Goal: Task Accomplishment & Management: Complete application form

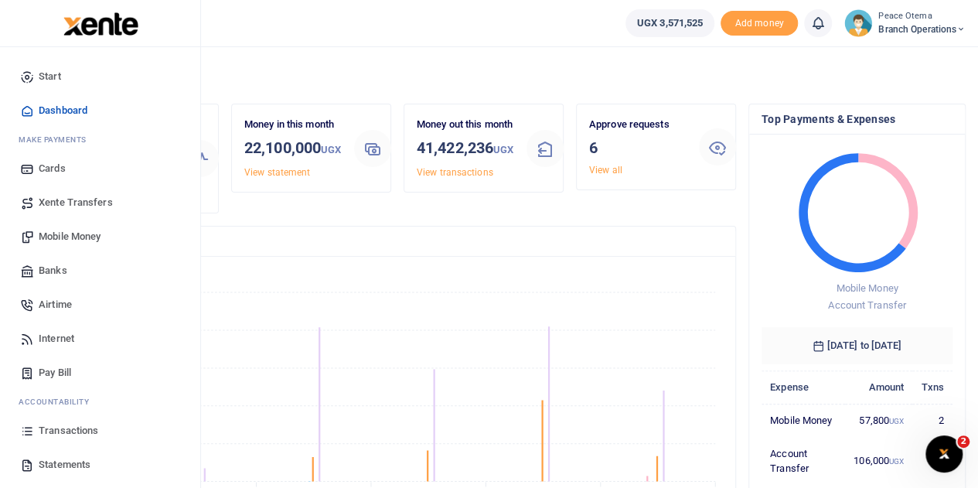
click at [81, 196] on span "Xente Transfers" at bounding box center [76, 202] width 74 height 15
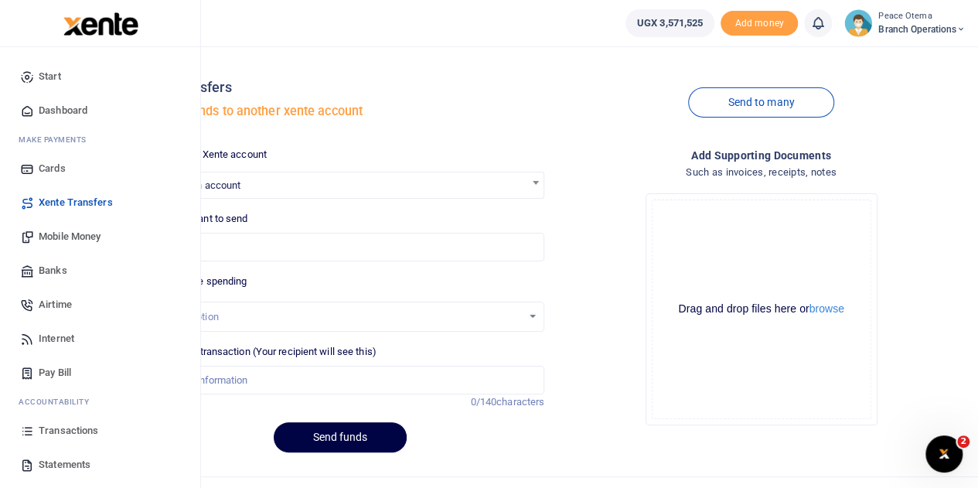
click at [65, 230] on span "Mobile Money" at bounding box center [70, 236] width 62 height 15
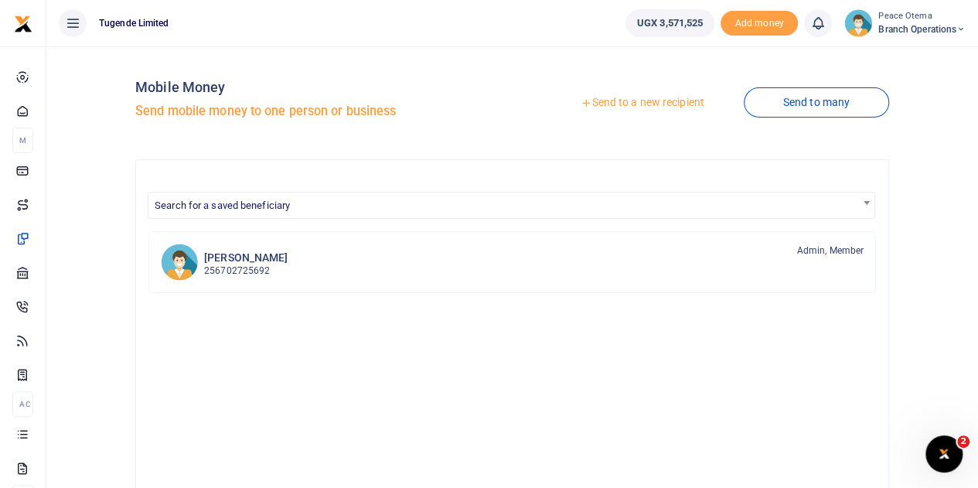
click at [581, 108] on icon at bounding box center [586, 102] width 11 height 11
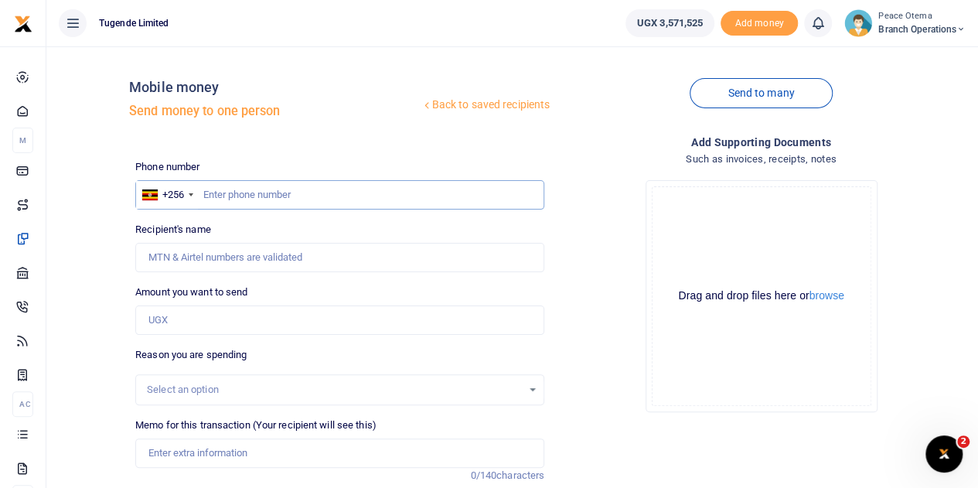
click at [239, 194] on input "text" at bounding box center [339, 194] width 409 height 29
paste input "781421427"
type input "781421427"
click at [189, 321] on input "Amount you want to send" at bounding box center [339, 319] width 409 height 29
type input "[PERSON_NAME]"
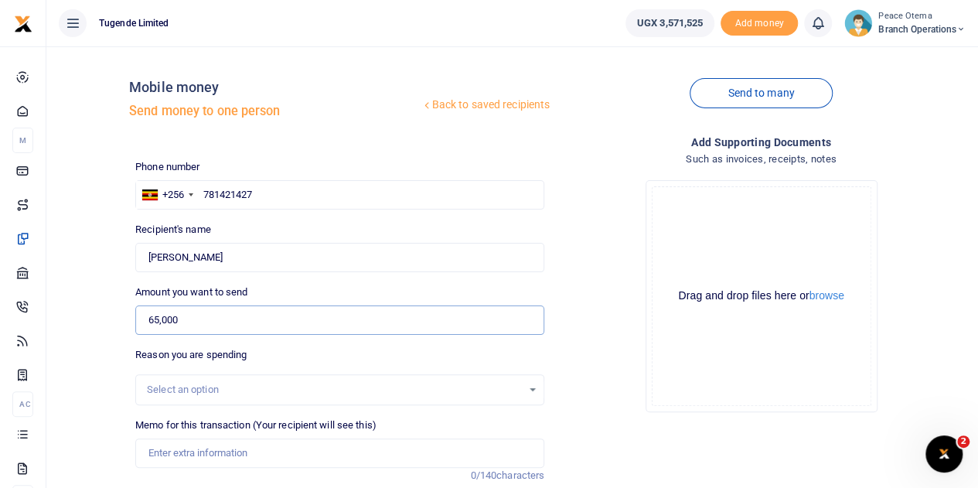
type input "65,000"
click at [180, 455] on input "Memo for this transaction (Your recipient will see this)" at bounding box center [339, 452] width 409 height 29
click at [161, 452] on input "Memo for this transaction (Your recipient will see this)" at bounding box center [339, 452] width 409 height 29
paste input "TLUG-016374"
click at [222, 452] on input "TLUG016374" at bounding box center [339, 452] width 409 height 29
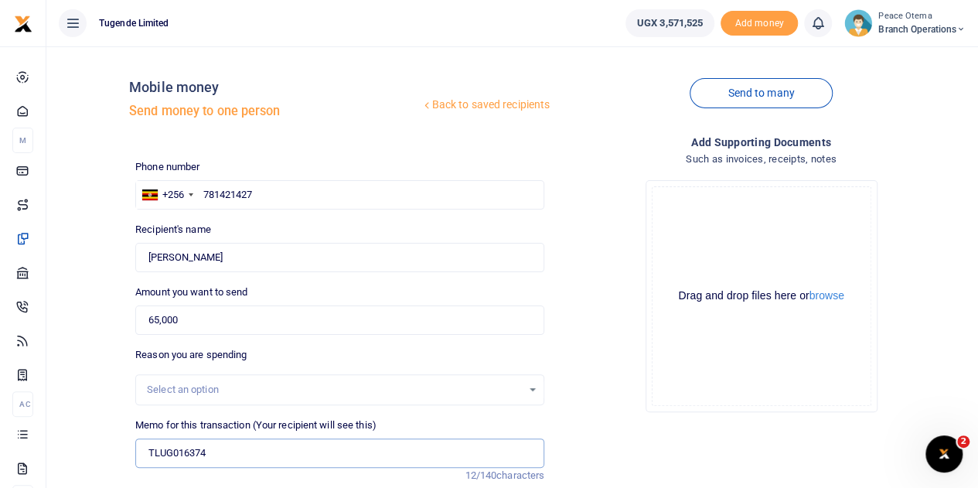
click at [224, 455] on input "TLUG016374" at bounding box center [339, 452] width 409 height 29
paste input "Accommodation and Transport to Soroti branch for Sunday sales training"
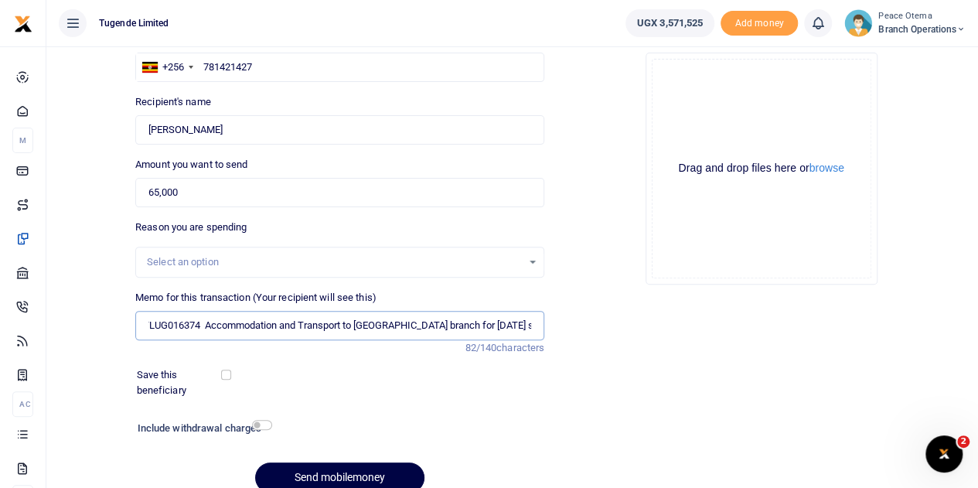
scroll to position [128, 0]
type input "TLUG016374 Accommodation and Transport to Soroti branch for Sunday sales traini…"
click at [300, 480] on button "Send mobilemoney" at bounding box center [339, 477] width 169 height 30
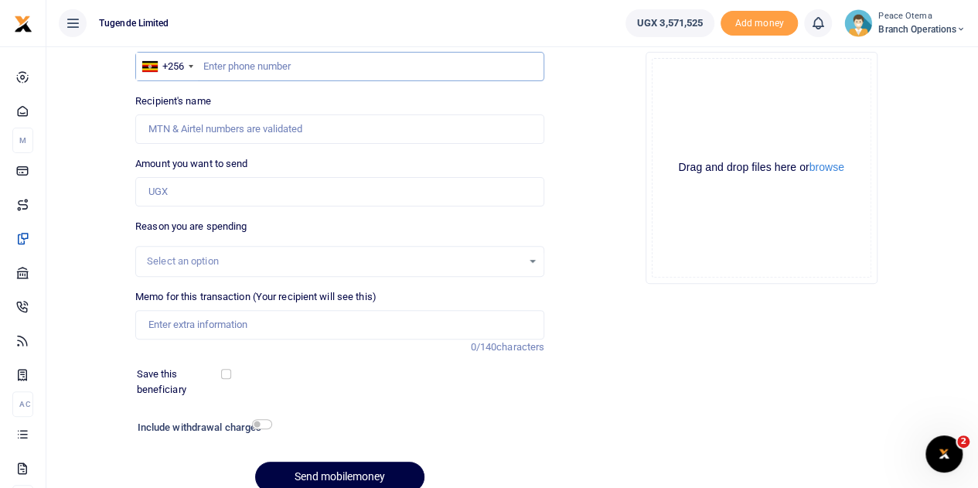
click at [216, 63] on input "text" at bounding box center [339, 66] width 409 height 29
paste input "773388780"
type input "773388780"
click at [190, 204] on input "Amount you want to send" at bounding box center [339, 191] width 409 height 29
type input "Isaac Fred Wasengela"
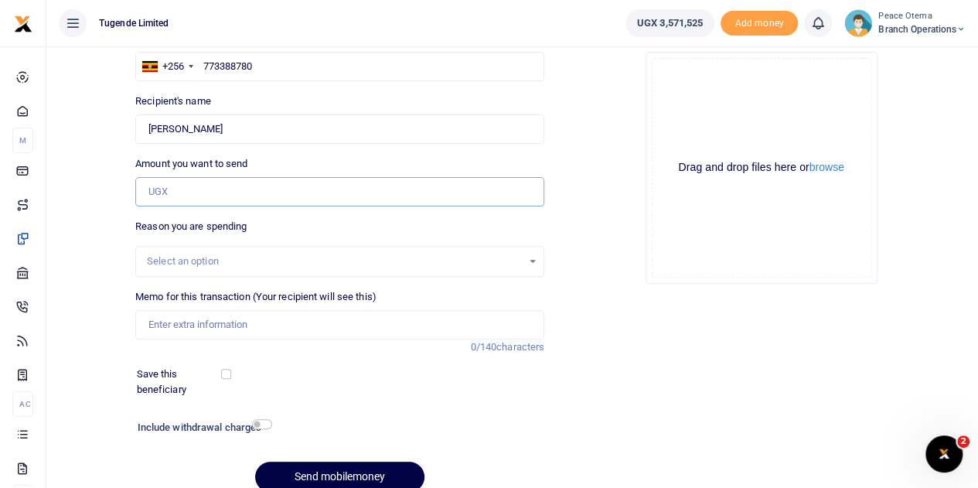
click at [174, 189] on input "Amount you want to send" at bounding box center [339, 191] width 409 height 29
paste input "110,000.00"
type input "110,000"
click at [179, 310] on input "Memo for this transaction (Your recipient will see this)" at bounding box center [339, 324] width 409 height 29
click at [155, 322] on input "Memo for this transaction (Your recipient will see this)" at bounding box center [339, 324] width 409 height 29
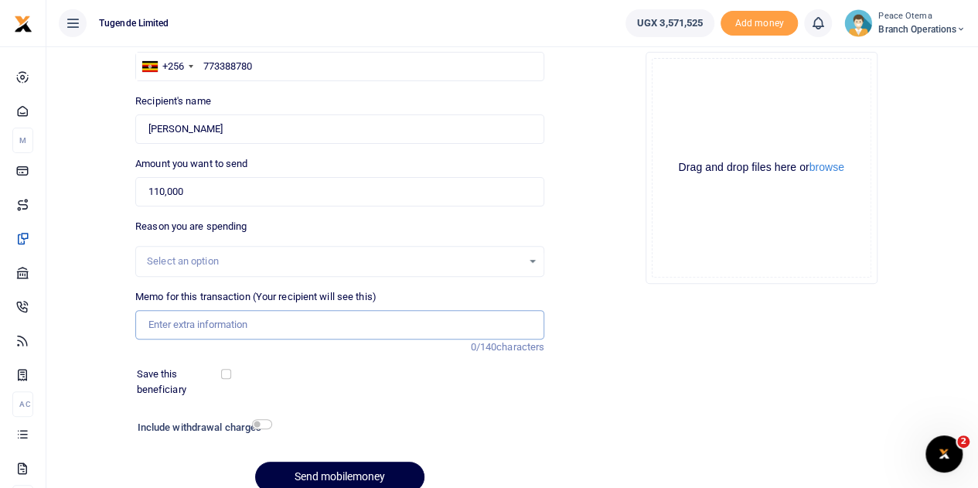
paste input "TLUG-016347"
click at [218, 322] on input "TLUG016347" at bounding box center [339, 324] width 409 height 29
click at [223, 319] on input "TLUG016347" at bounding box center [339, 324] width 409 height 29
paste input "Mbale Sales Training Facilitation."
type input "TLUG016347 Mbale Sales Training Facilitation"
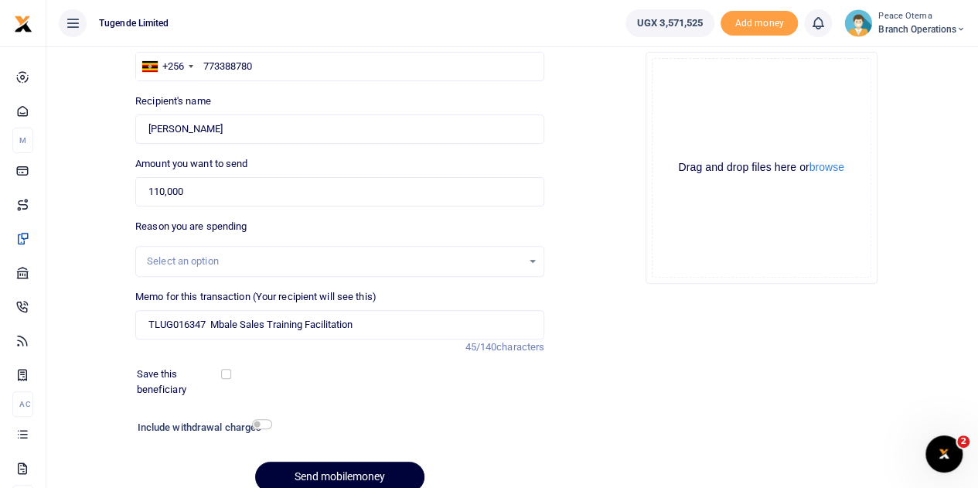
click at [314, 479] on button "Send mobilemoney" at bounding box center [339, 477] width 169 height 30
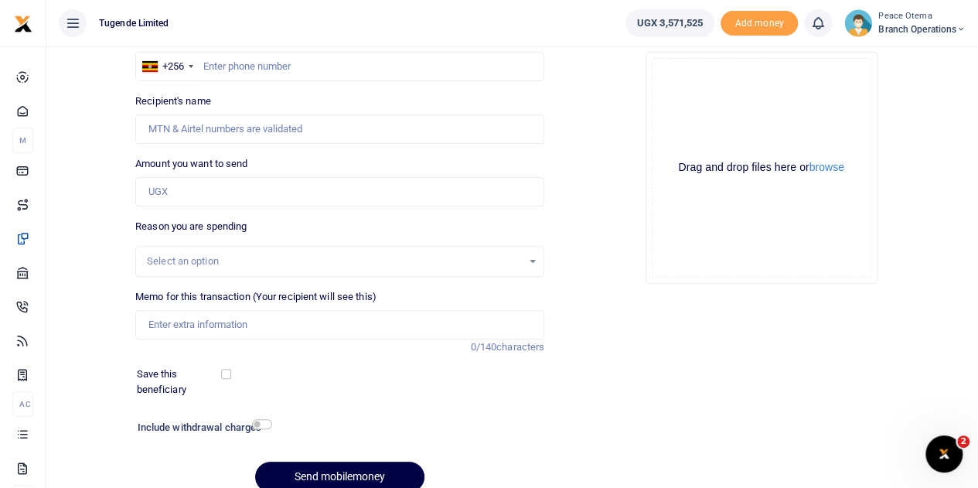
scroll to position [60, 0]
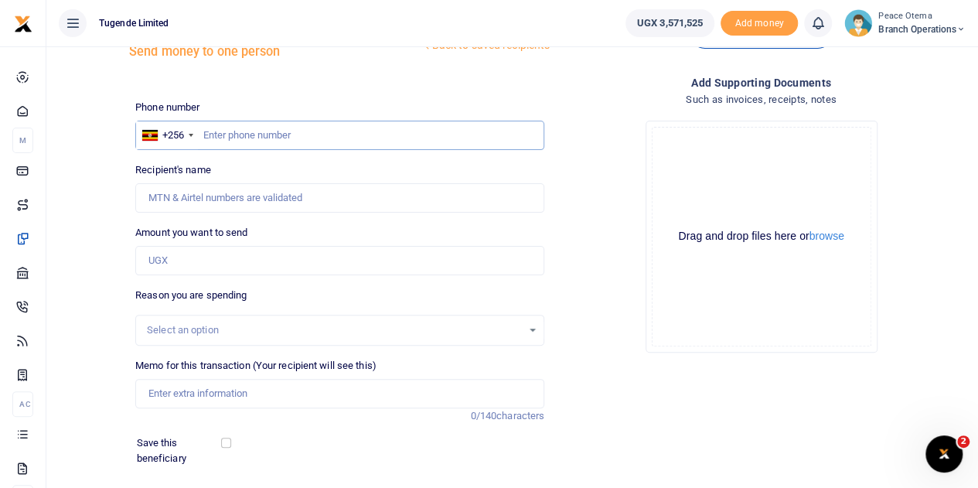
click at [213, 141] on input "text" at bounding box center [339, 135] width 409 height 29
paste input "770959568"
type input "770959568"
type input "Isaac Agobe"
click at [170, 263] on input "Amount you want to send" at bounding box center [339, 260] width 409 height 29
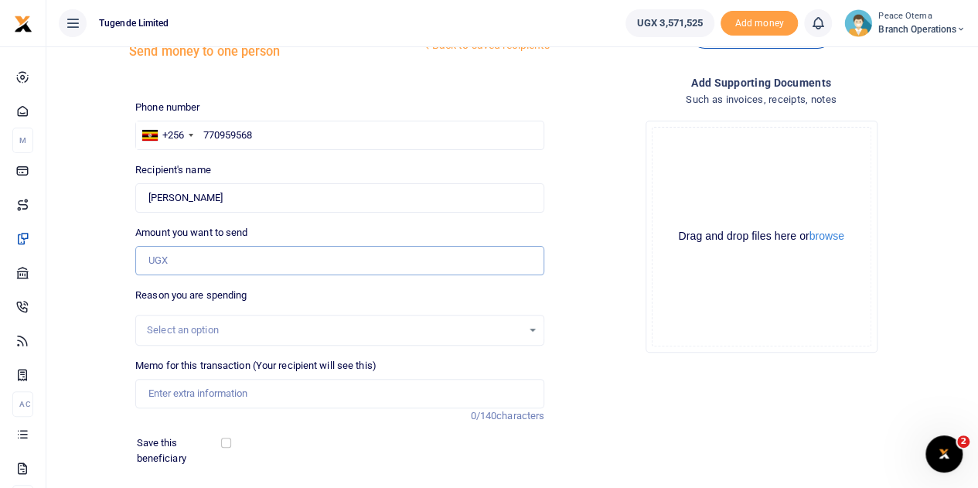
paste input "100,000.00"
type input "100,000"
click at [172, 389] on input "Memo for this transaction (Your recipient will see this)" at bounding box center [339, 393] width 409 height 29
paste input "TLUG-016346"
click at [222, 401] on input "TLUG016346" at bounding box center [339, 393] width 409 height 29
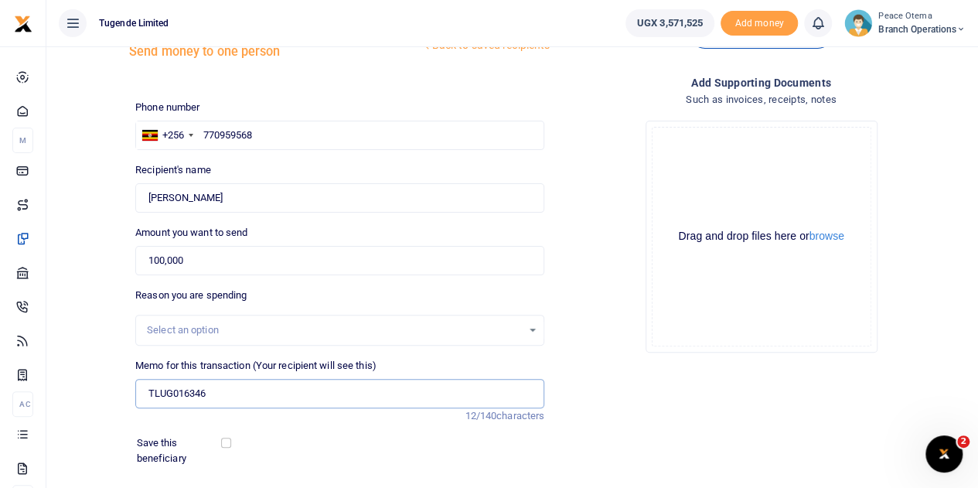
click at [220, 395] on input "TLUG016346" at bounding box center [339, 393] width 409 height 29
paste input "Soroti sales Training Facilitation"
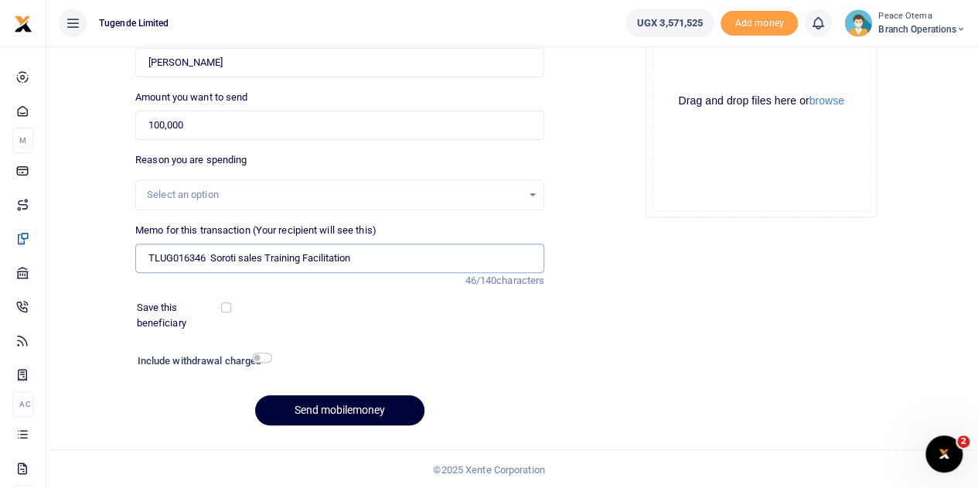
type input "TLUG016346 Soroti sales Training Facilitation"
click at [309, 401] on button "Send mobilemoney" at bounding box center [339, 410] width 169 height 30
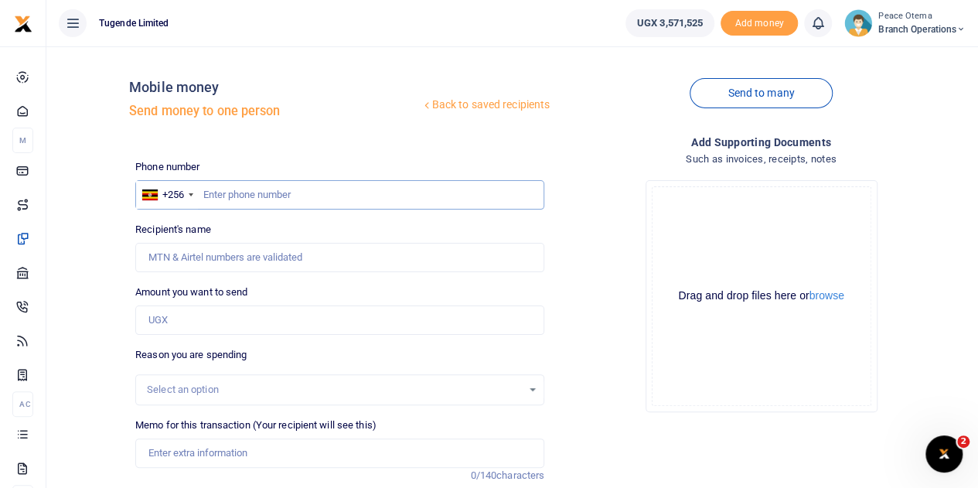
click at [216, 193] on input "text" at bounding box center [339, 194] width 409 height 29
paste input "770945976"
type input "770945976"
click at [196, 313] on input "Amount you want to send" at bounding box center [339, 319] width 409 height 29
type input "[PERSON_NAME]"
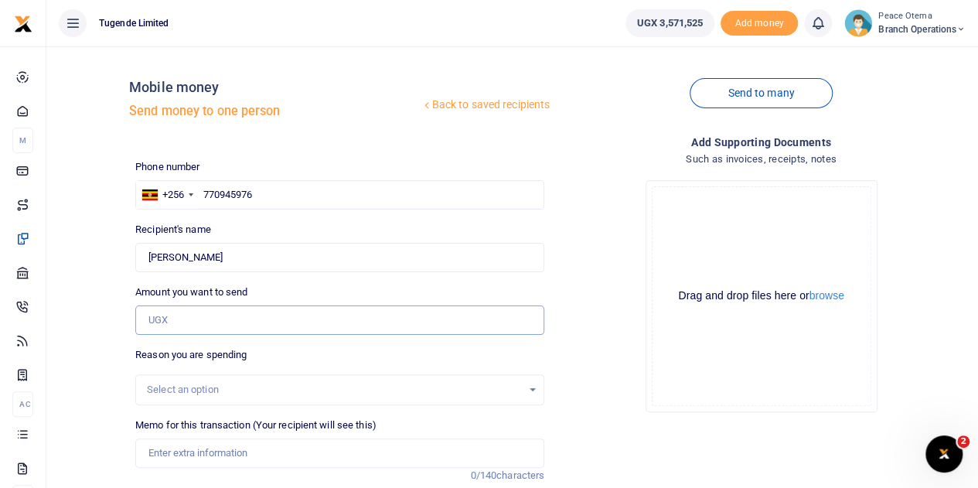
click at [169, 318] on input "Amount you want to send" at bounding box center [339, 319] width 409 height 29
paste input "140,000.00"
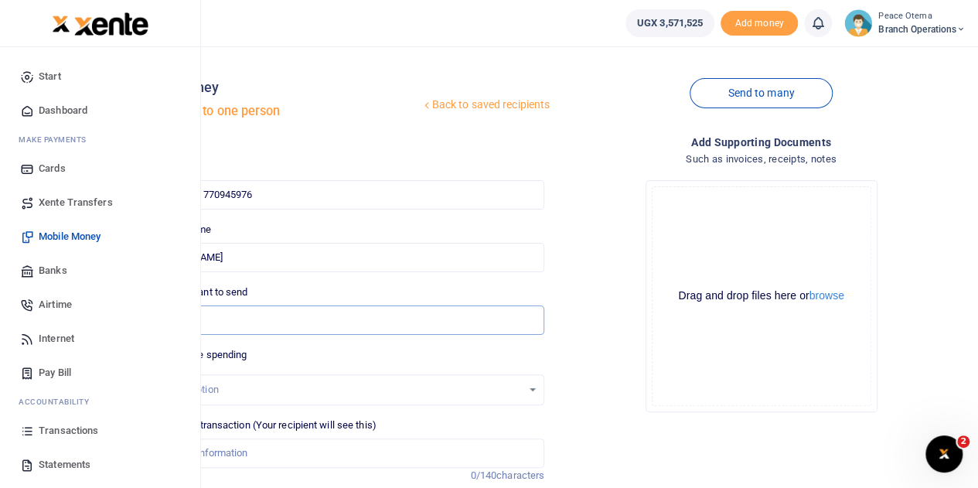
type input "140,000"
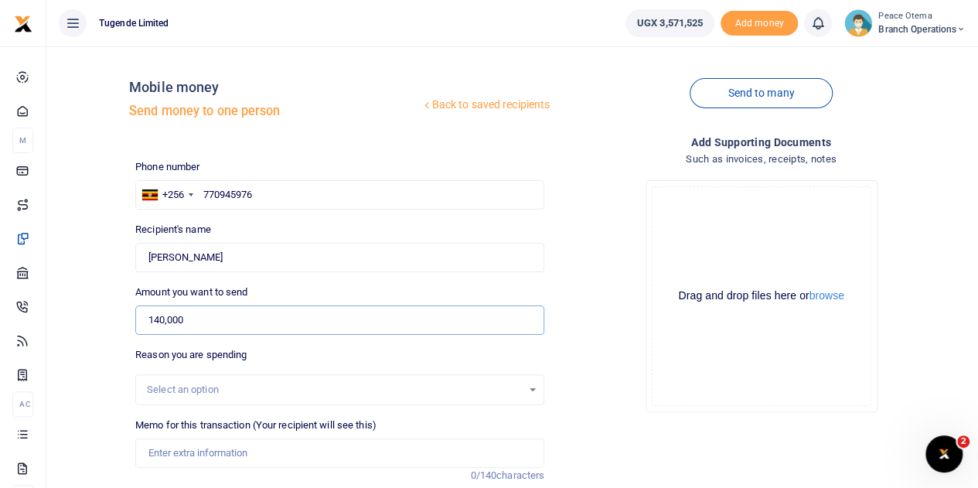
click at [266, 321] on input "140,000" at bounding box center [339, 319] width 409 height 29
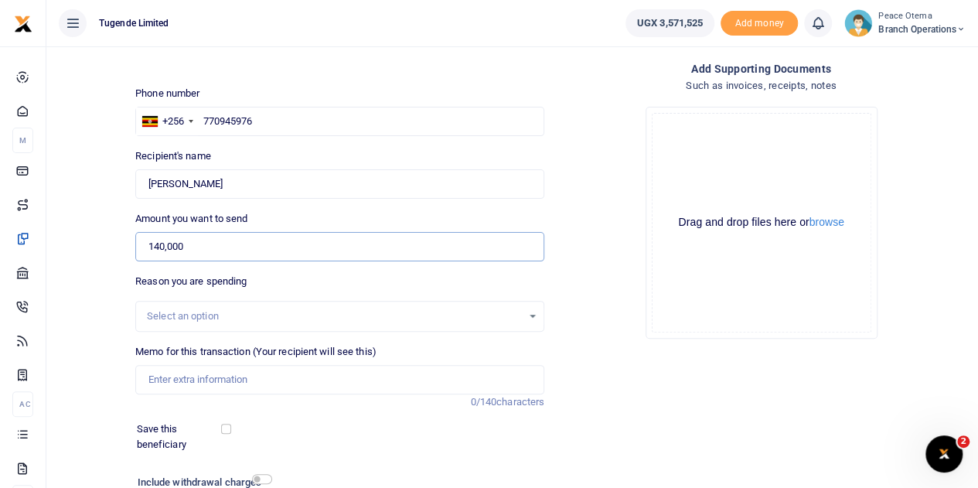
scroll to position [74, 0]
click at [197, 380] on input "Memo for this transaction (Your recipient will see this)" at bounding box center [339, 378] width 409 height 29
paste input "Jinja and Iganga sales Training Facilitation"
click at [148, 376] on input "Jinja and Iganga sales Training Facilitation" at bounding box center [339, 378] width 409 height 29
click at [148, 383] on input "Jinja and Iganga sales Training Facilitation" at bounding box center [339, 378] width 409 height 29
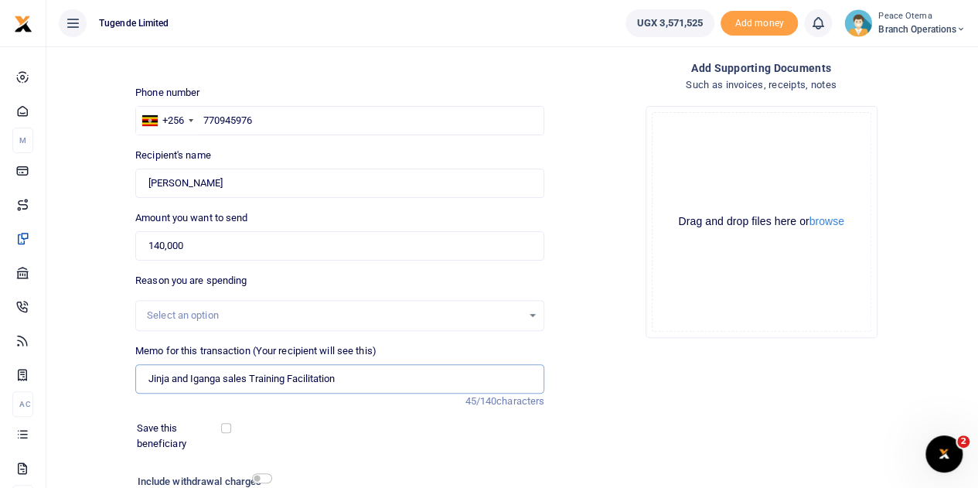
paste input "TLUG-016345"
type input "TLUG016345 Jinja and Iganga sales Training Facilitation"
click at [273, 410] on div "Phone number +256 Uganda +256 770945976 Phone is required. Recipient's name Fou…" at bounding box center [339, 321] width 421 height 473
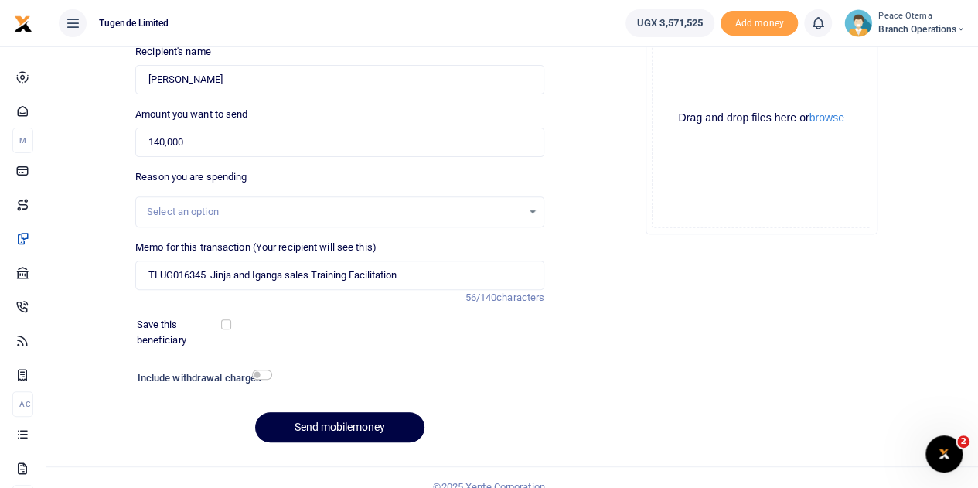
scroll to position [195, 0]
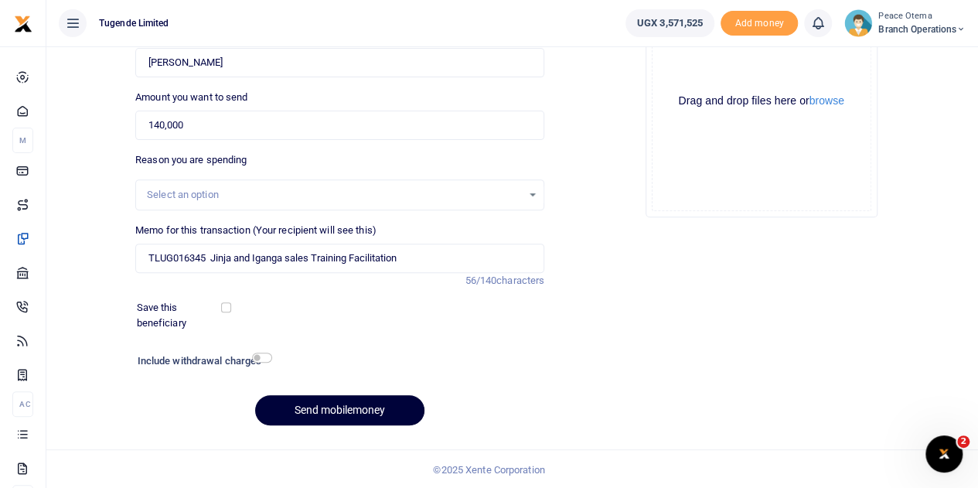
click at [319, 403] on button "Send mobilemoney" at bounding box center [339, 410] width 169 height 30
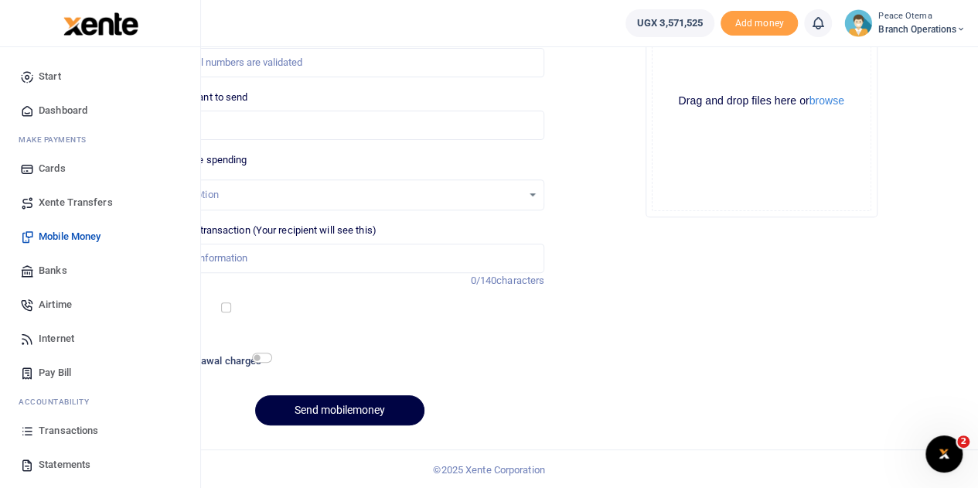
click at [53, 202] on span "Xente Transfers" at bounding box center [76, 202] width 74 height 15
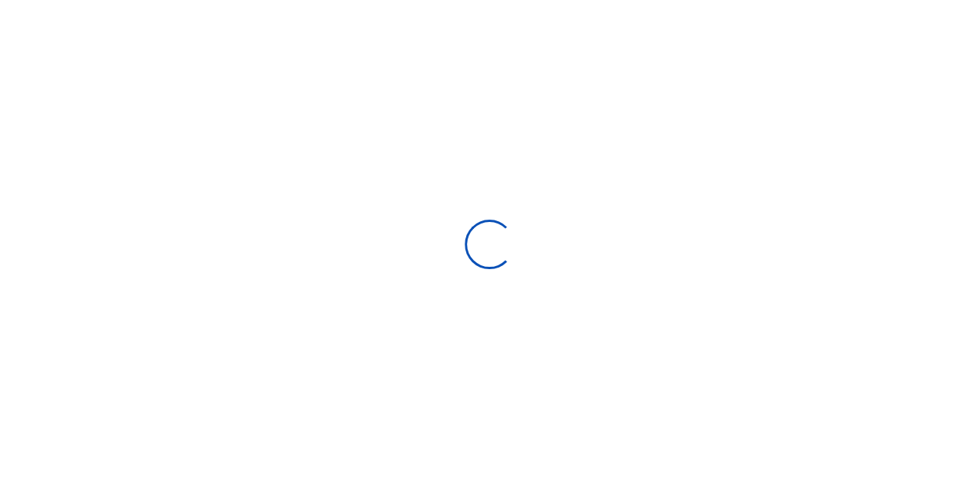
select select
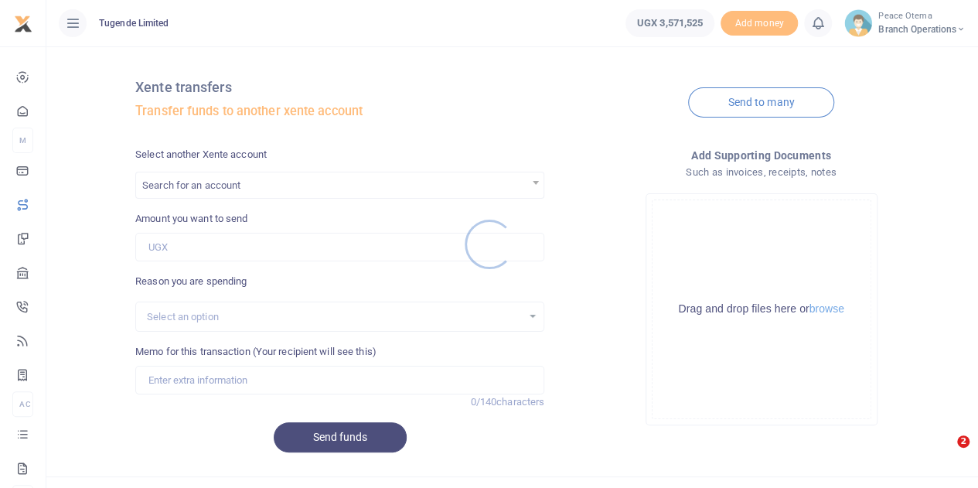
click at [216, 183] on div at bounding box center [489, 244] width 978 height 488
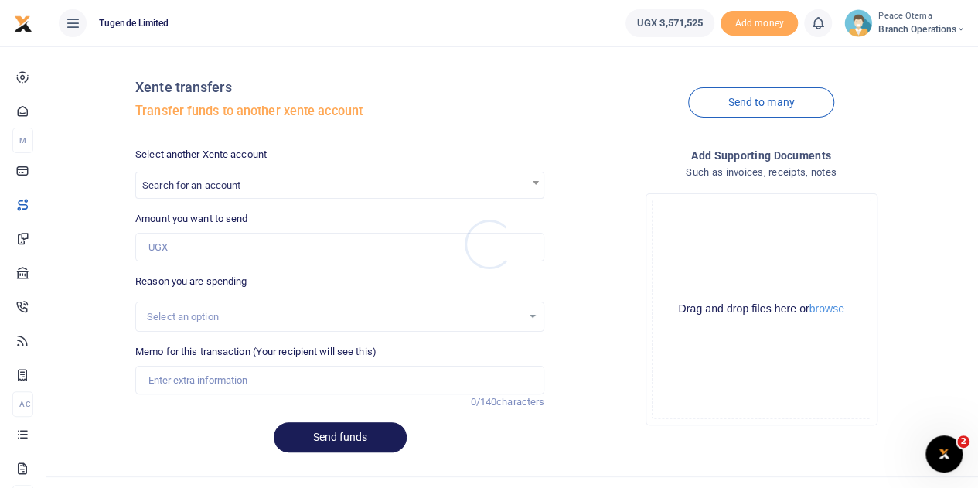
click at [216, 183] on div at bounding box center [489, 244] width 978 height 488
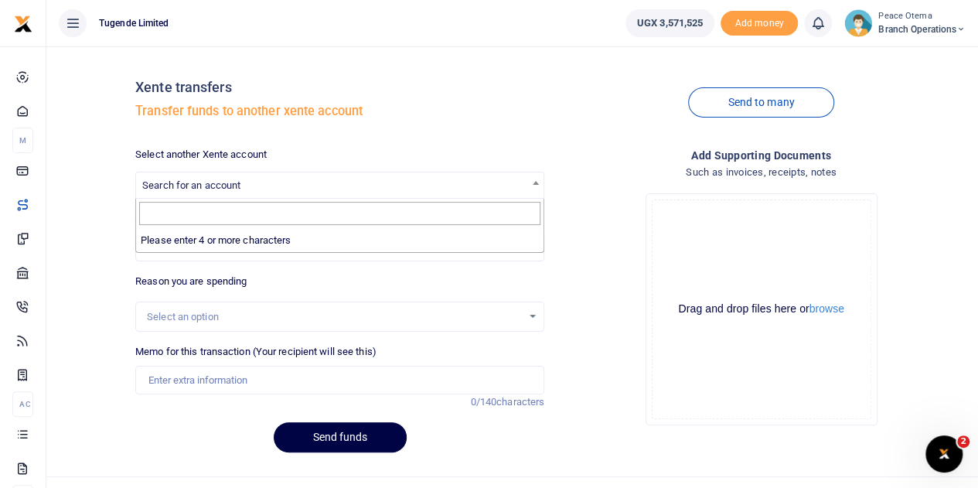
click at [216, 183] on span "Search for an account" at bounding box center [191, 185] width 98 height 12
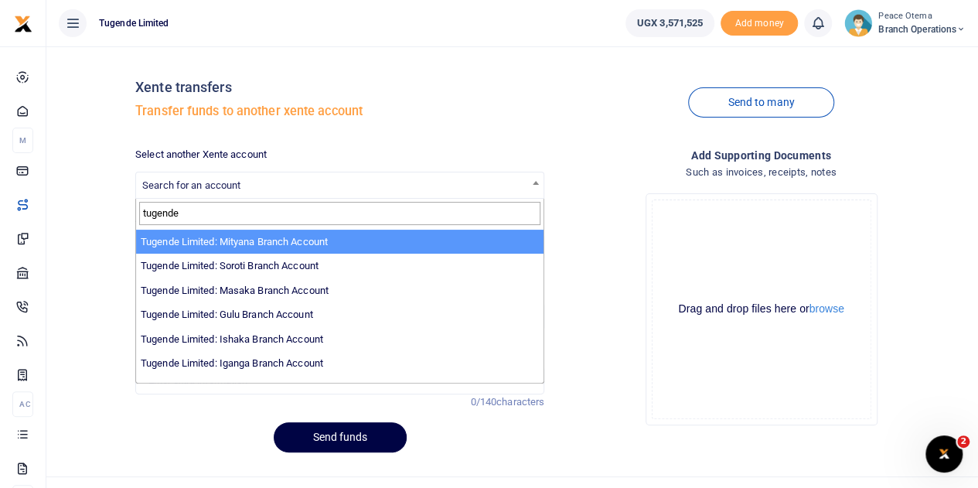
scroll to position [346, 0]
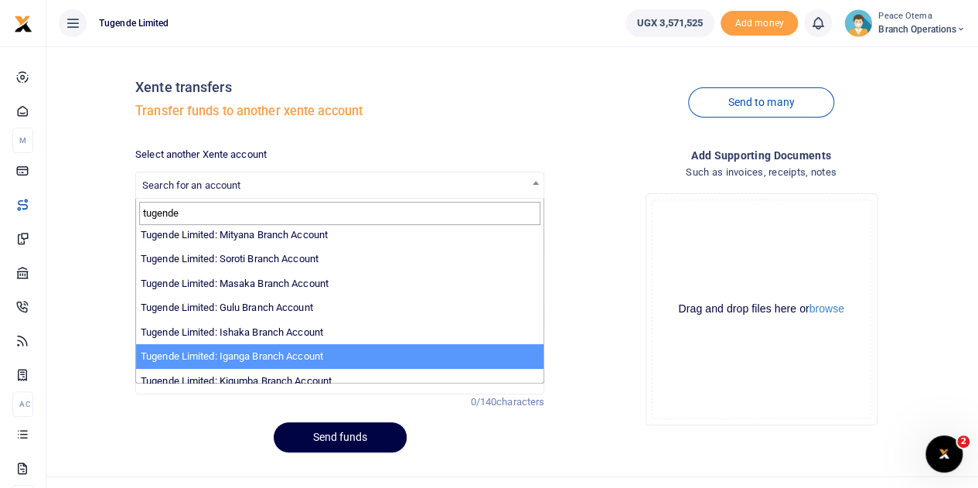
type input "tugende"
select select "3379"
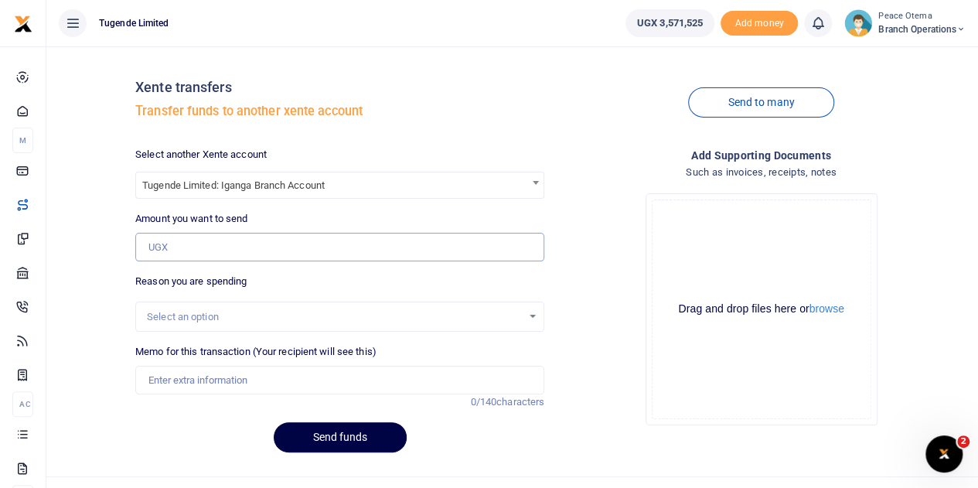
click at [181, 249] on input "Amount you want to send" at bounding box center [339, 247] width 409 height 29
click at [164, 253] on input "Amount you want to send" at bounding box center [339, 247] width 409 height 29
paste input "99,000.00"
type input "99,000"
click at [165, 385] on input "Memo for this transaction (Your recipient will see this)" at bounding box center [339, 380] width 409 height 29
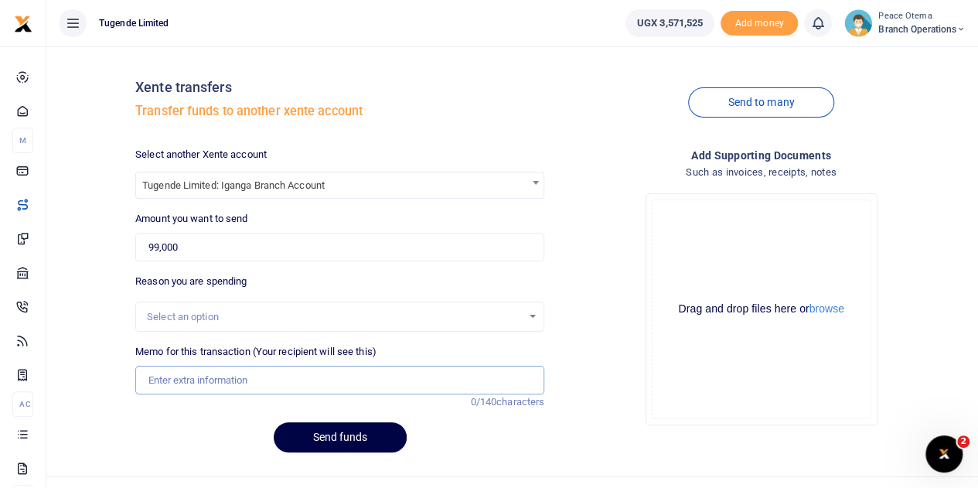
paste input "TLUG-016344"
click at [233, 376] on input "TLUG016344" at bounding box center [339, 380] width 409 height 29
click at [220, 378] on input "TLUG016344" at bounding box center [339, 380] width 409 height 29
paste input "Iganga branch requisition for week ending [DATE]"
type input "TLUG016344 Iganga branch requisition for week ending [DATE]"
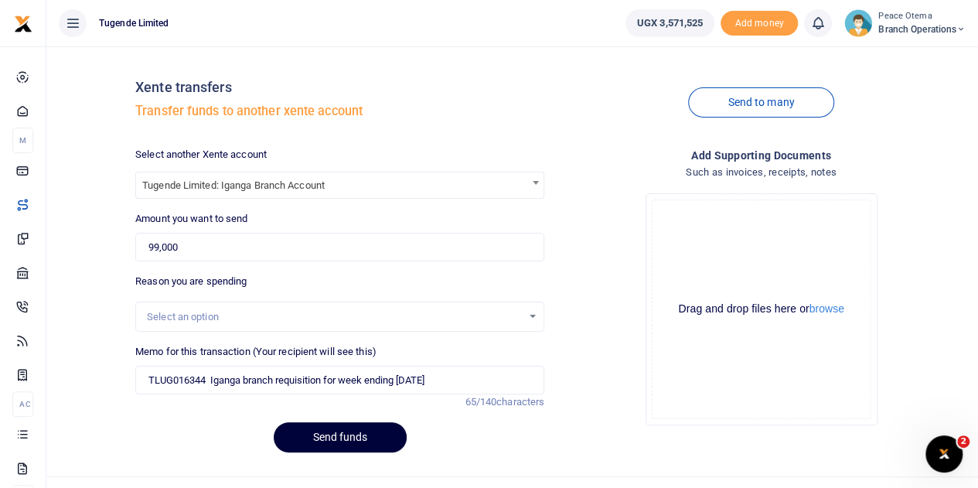
click at [322, 436] on button "Send funds" at bounding box center [340, 437] width 133 height 30
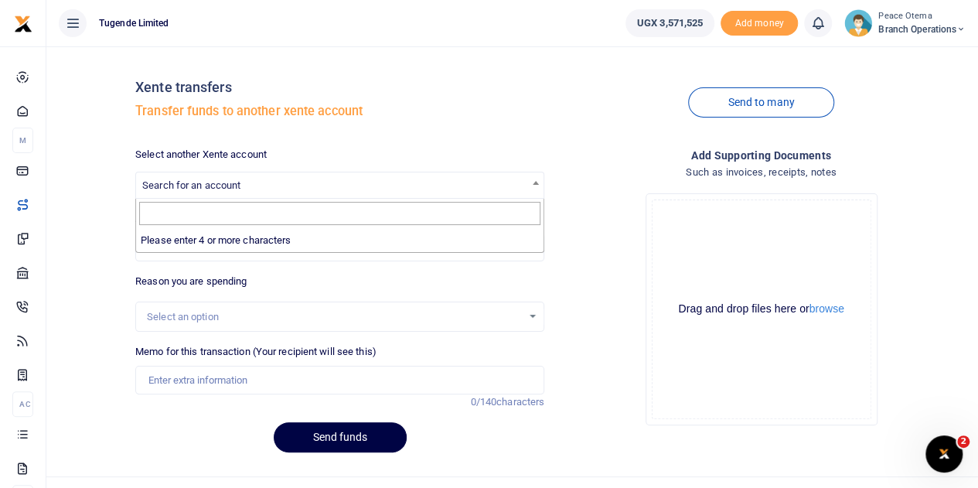
click at [198, 196] on span "Search for an account" at bounding box center [339, 184] width 407 height 24
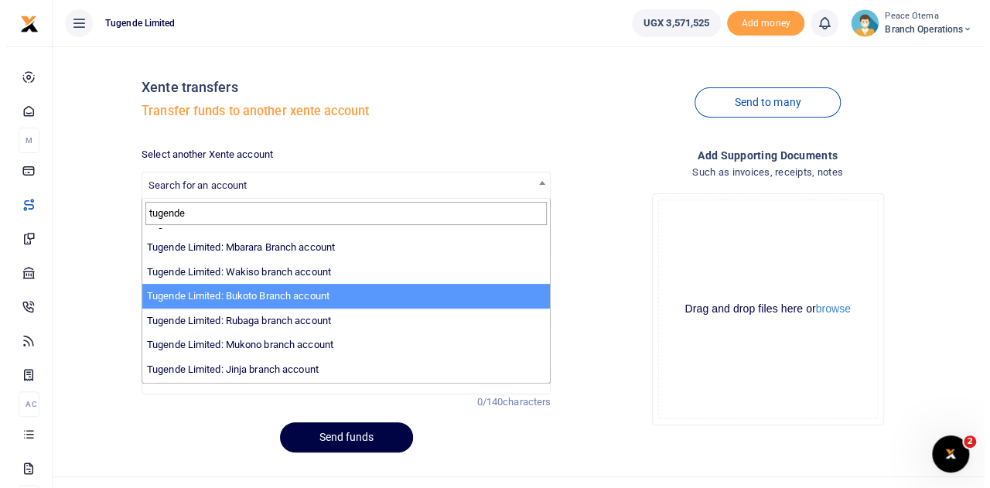
scroll to position [84, 0]
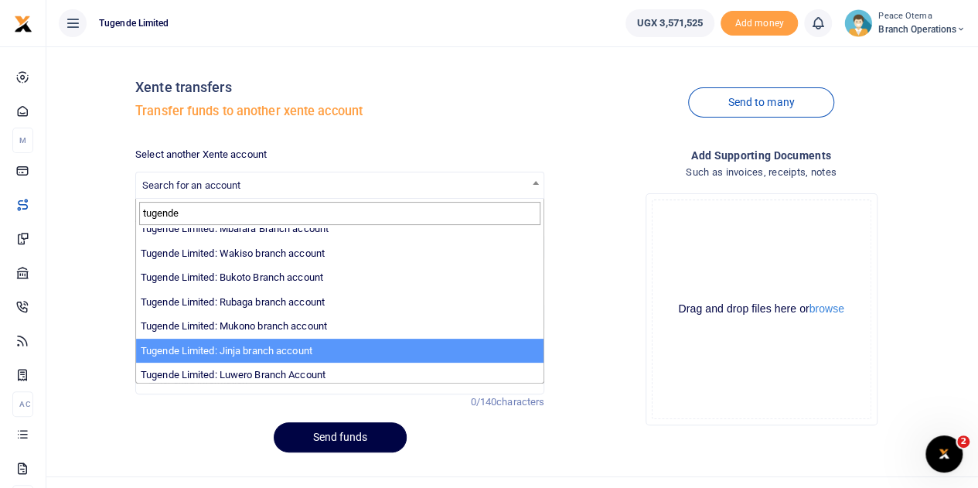
type input "tugende"
select select "3262"
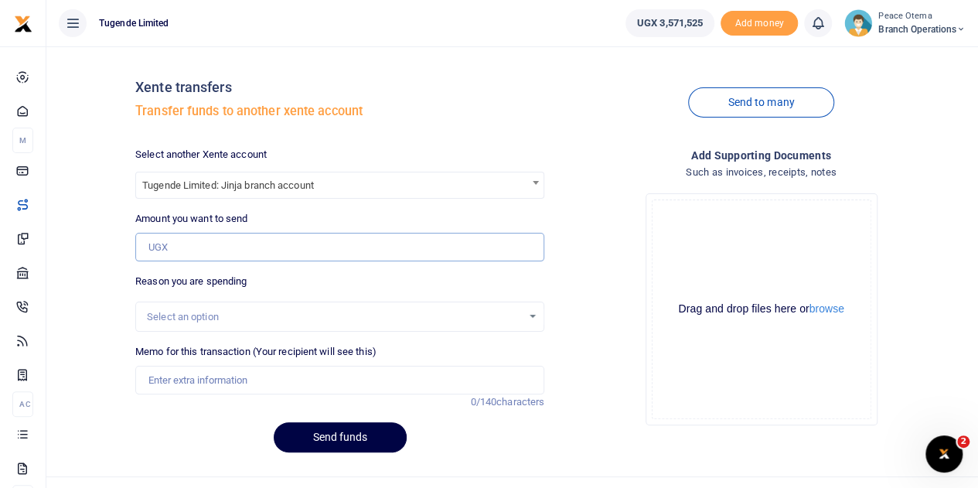
click at [191, 248] on input "Amount you want to send" at bounding box center [339, 247] width 409 height 29
click at [179, 247] on input "Amount you want to send" at bounding box center [339, 247] width 409 height 29
paste input "247,000.00"
type input "247,000"
click at [166, 383] on input "Memo for this transaction (Your recipient will see this)" at bounding box center [339, 380] width 409 height 29
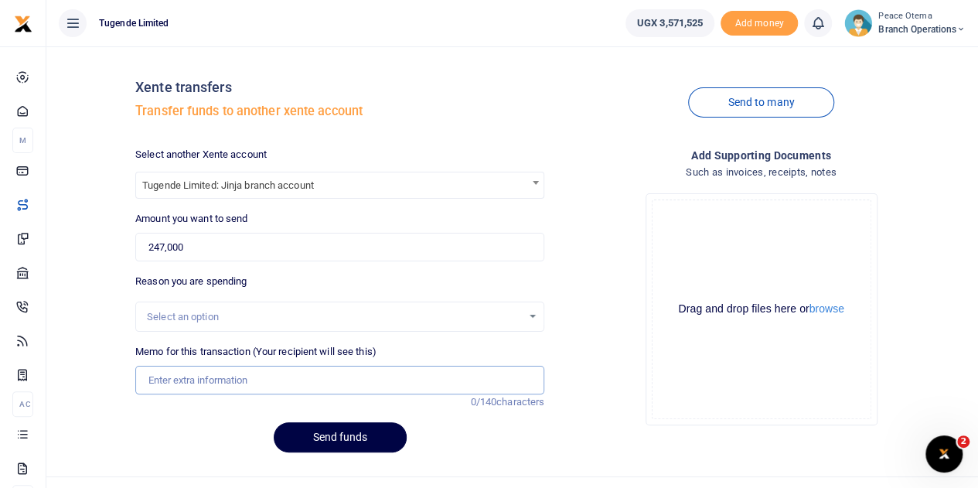
paste input "TLUG-016343"
click at [238, 380] on input "TLUG016343" at bounding box center [339, 380] width 409 height 29
click at [225, 388] on input "TLUG016343" at bounding box center [339, 380] width 409 height 29
paste input "Jinja branch requisition for week ending 30 Aug 2025"
type input "TLUG016343 Jinja branch requisition for week ending 30 Aug 2025"
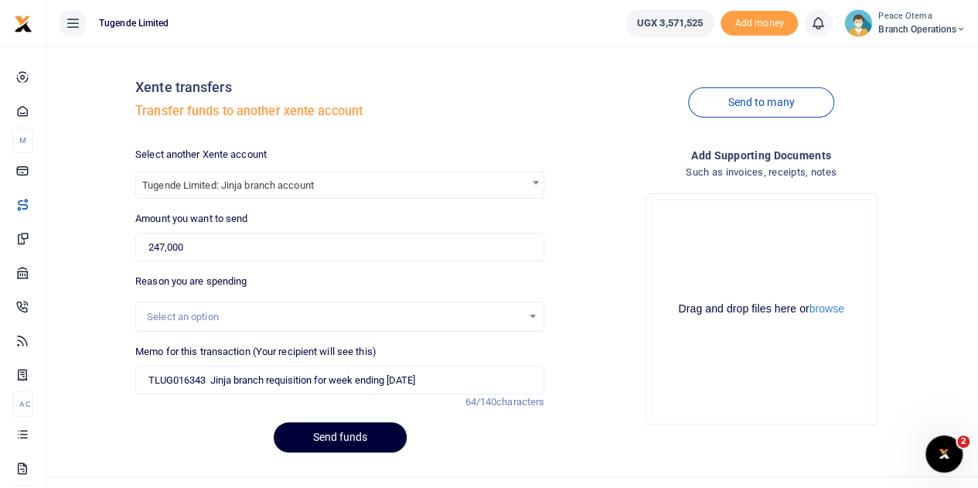
click at [324, 444] on button "Send funds" at bounding box center [340, 437] width 133 height 30
click at [227, 294] on div "Reason you are spending Select an option" at bounding box center [339, 303] width 409 height 58
click at [327, 440] on button "Send funds" at bounding box center [340, 437] width 133 height 30
